Goal: Book appointment/travel/reservation

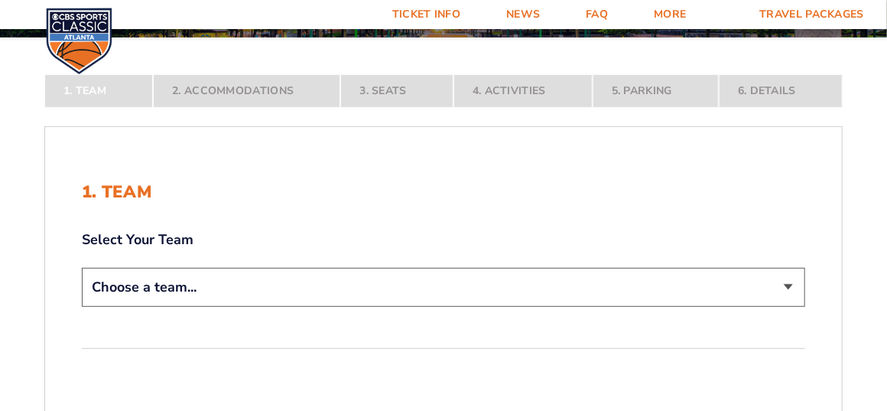
click at [271, 284] on select "Choose a team... [US_STATE] Wildcats [US_STATE] State Buckeyes [US_STATE] Tar H…" at bounding box center [443, 287] width 723 height 39
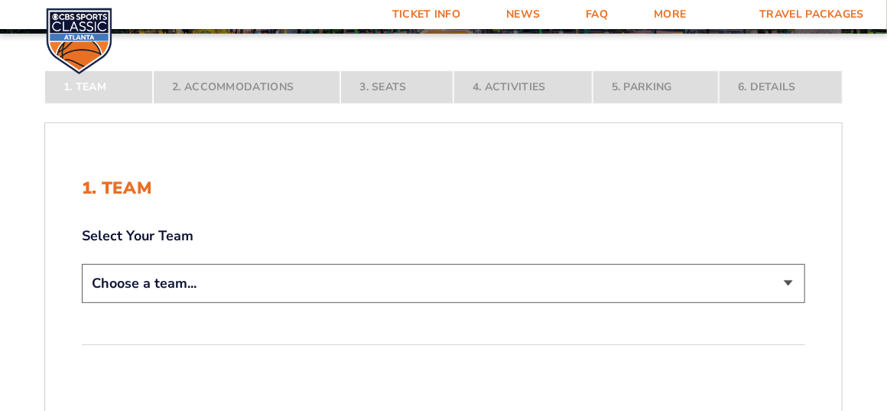
scroll to position [198, 0]
click at [271, 284] on select "Choose a team... [US_STATE] Wildcats [US_STATE] State Buckeyes [US_STATE] Tar H…" at bounding box center [443, 283] width 723 height 39
select select "12756"
click at [82, 303] on select "Choose a team... [US_STATE] Wildcats [US_STATE] State Buckeyes [US_STATE] Tar H…" at bounding box center [443, 283] width 723 height 39
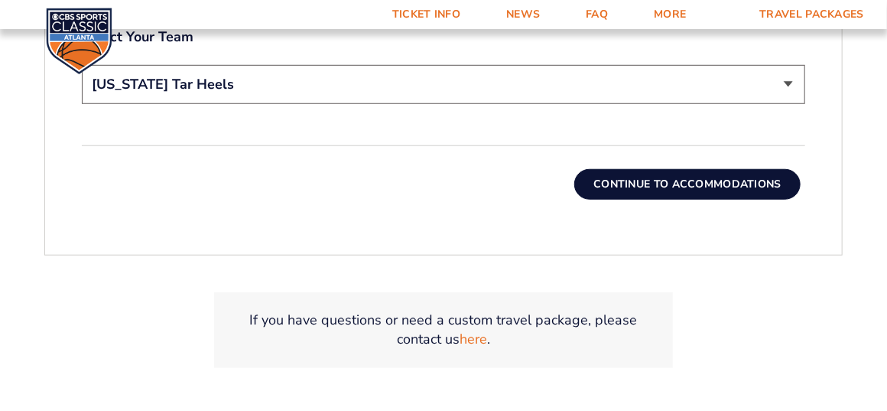
click at [691, 187] on button "Continue To Accommodations" at bounding box center [687, 184] width 226 height 31
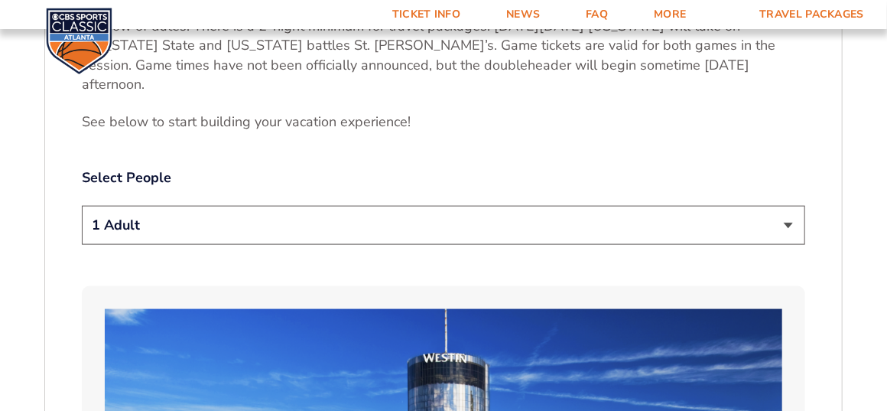
scroll to position [706, 0]
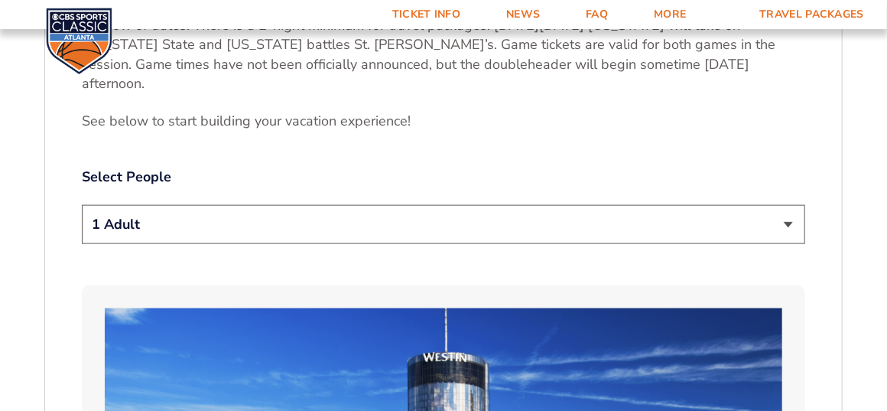
click at [531, 210] on select "1 Adult 2 Adults 3 Adults 4 Adults 2 Adults + 1 Child 2 Adults + 2 Children 2 A…" at bounding box center [443, 224] width 723 height 39
select select "4 Adults"
click at [82, 205] on select "1 Adult 2 Adults 3 Adults 4 Adults 2 Adults + 1 Child 2 Adults + 2 Children 2 A…" at bounding box center [443, 224] width 723 height 39
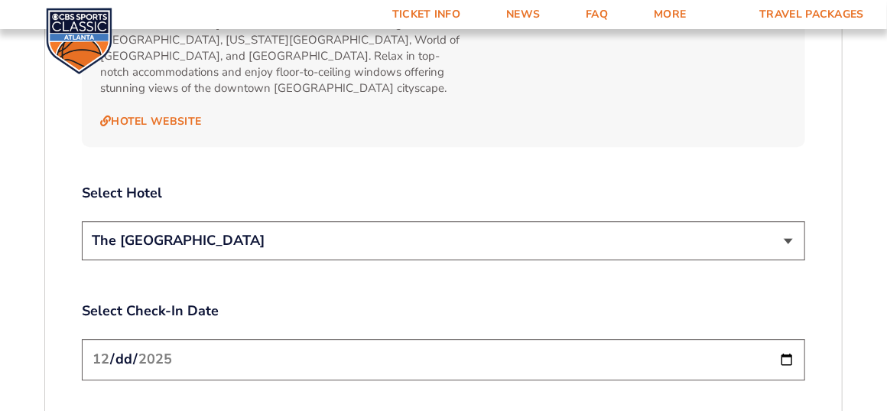
scroll to position [1661, 0]
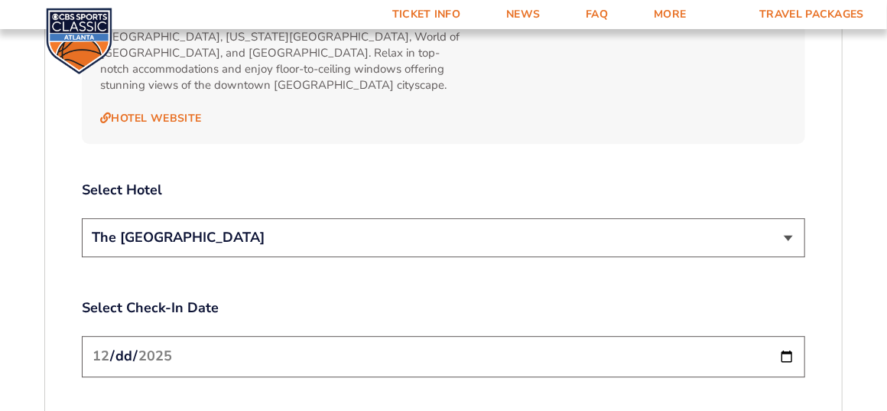
click at [334, 218] on select "The [GEOGRAPHIC_DATA]" at bounding box center [443, 237] width 723 height 39
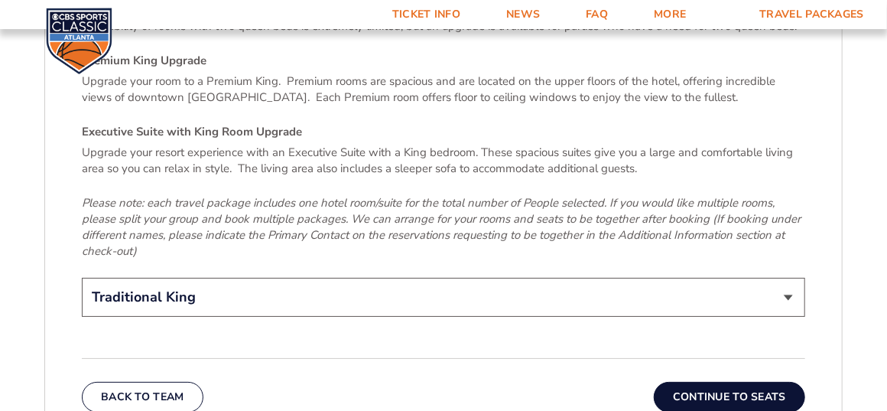
scroll to position [2311, 0]
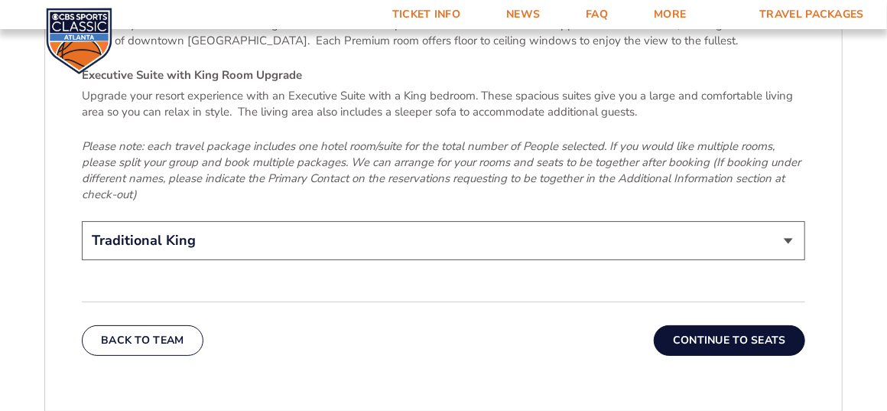
click at [714, 325] on button "Continue To Seats" at bounding box center [729, 340] width 151 height 31
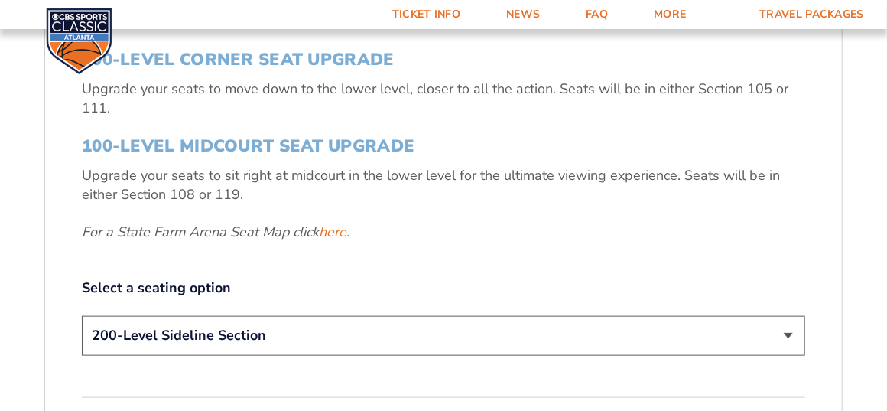
scroll to position [567, 0]
click at [339, 236] on link "here" at bounding box center [333, 231] width 28 height 19
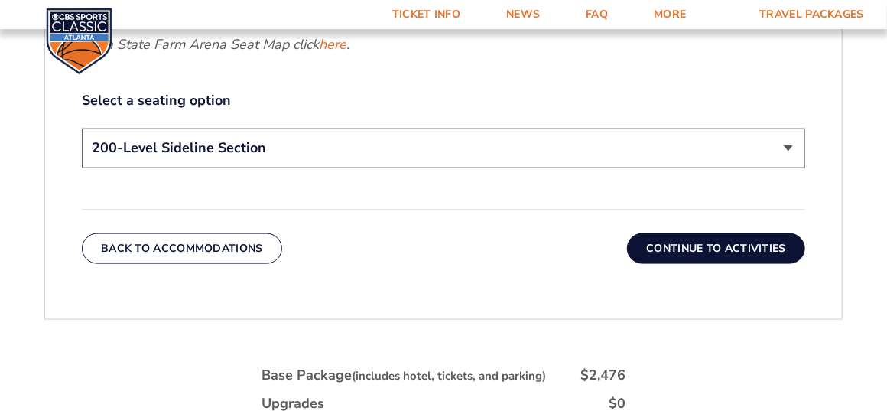
click at [696, 244] on button "Continue To Activities" at bounding box center [716, 248] width 178 height 31
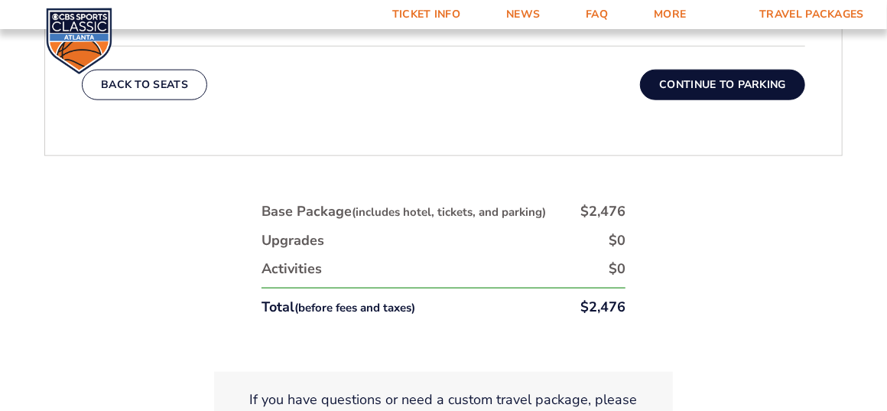
scroll to position [736, 0]
